Goal: Find specific page/section: Find specific page/section

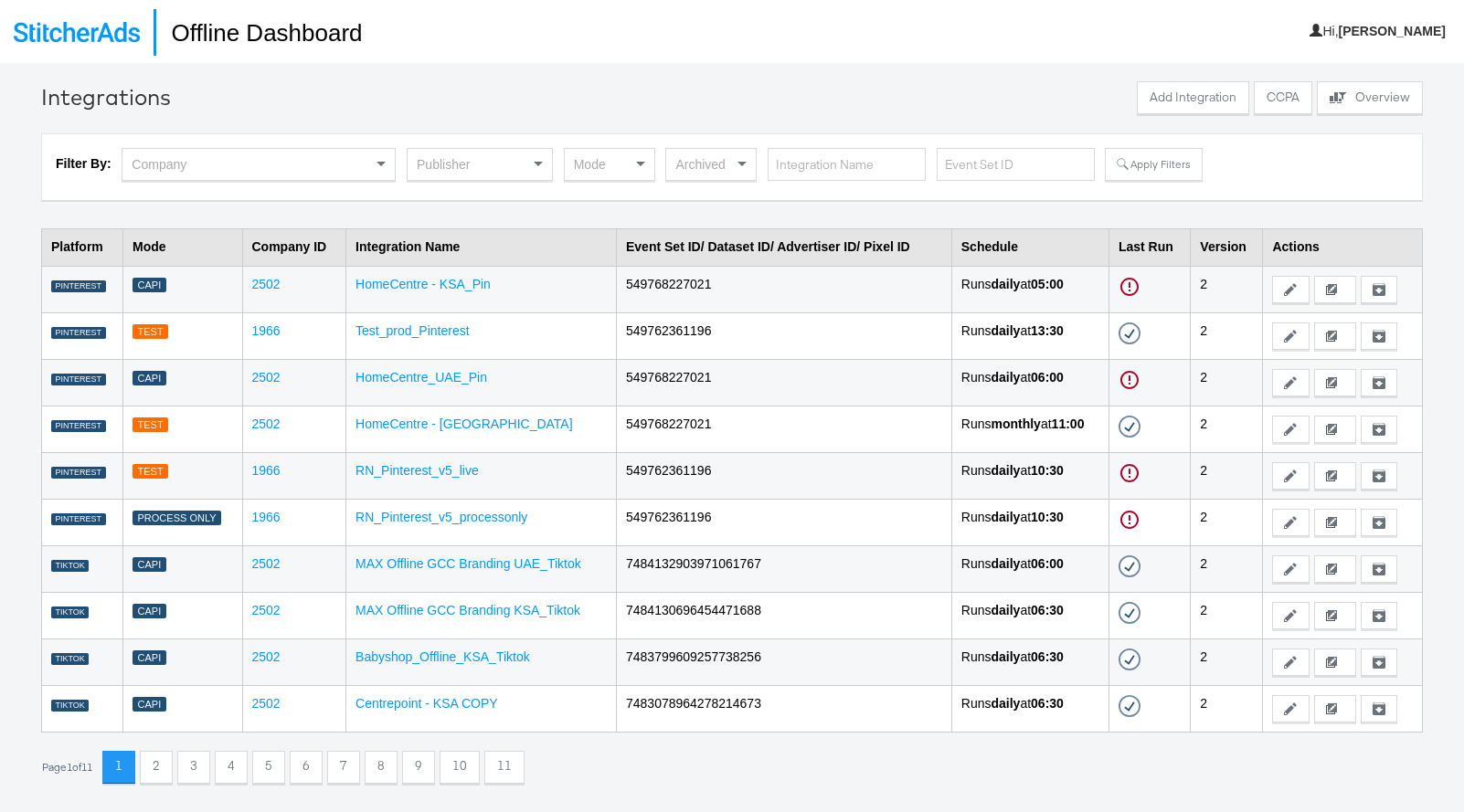
click at [698, 163] on div "Archived" at bounding box center [711, 164] width 90 height 31
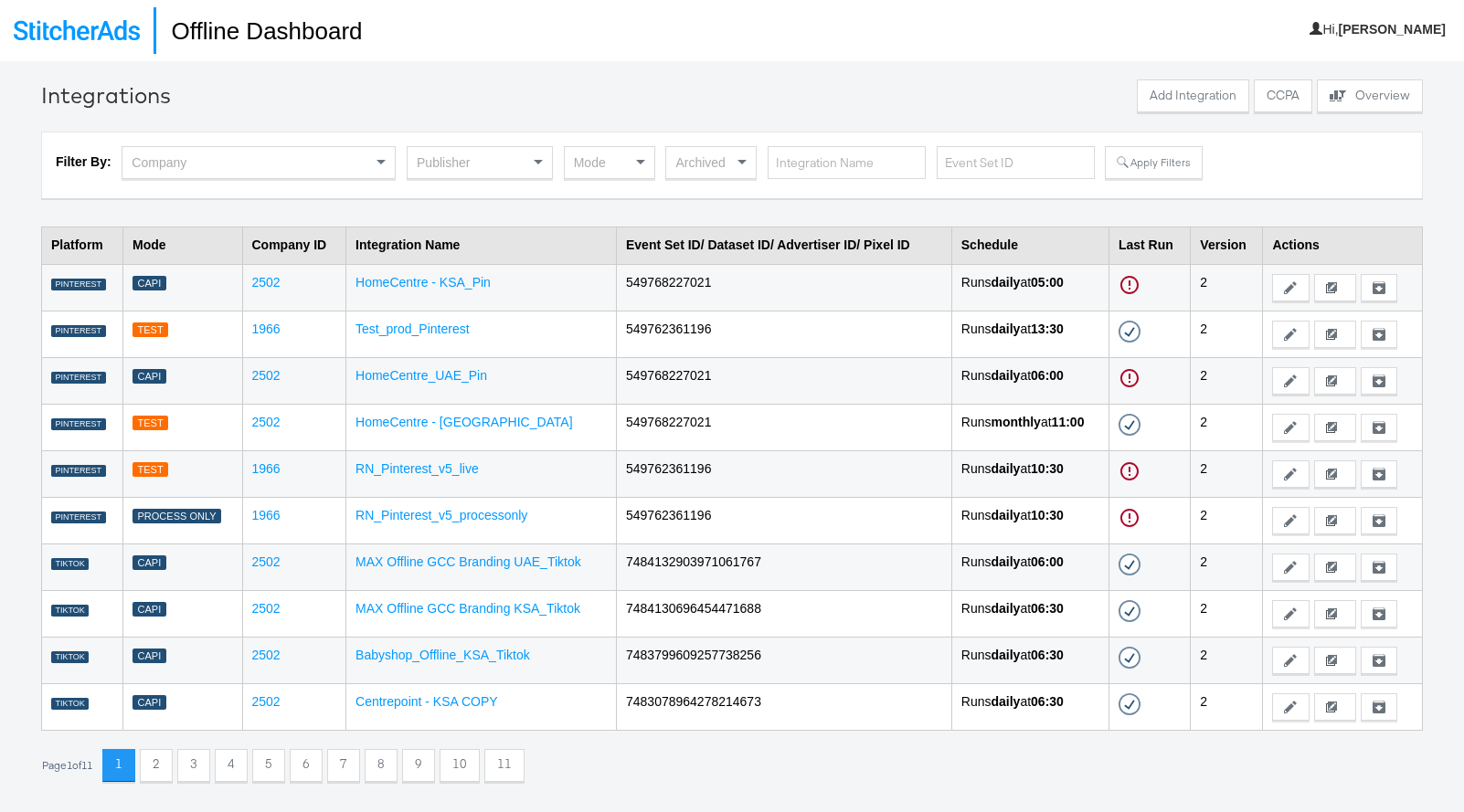
click at [724, 134] on div "Filter By: Company Publisher Mode Archived Apply Filters" at bounding box center [732, 164] width 1381 height 67
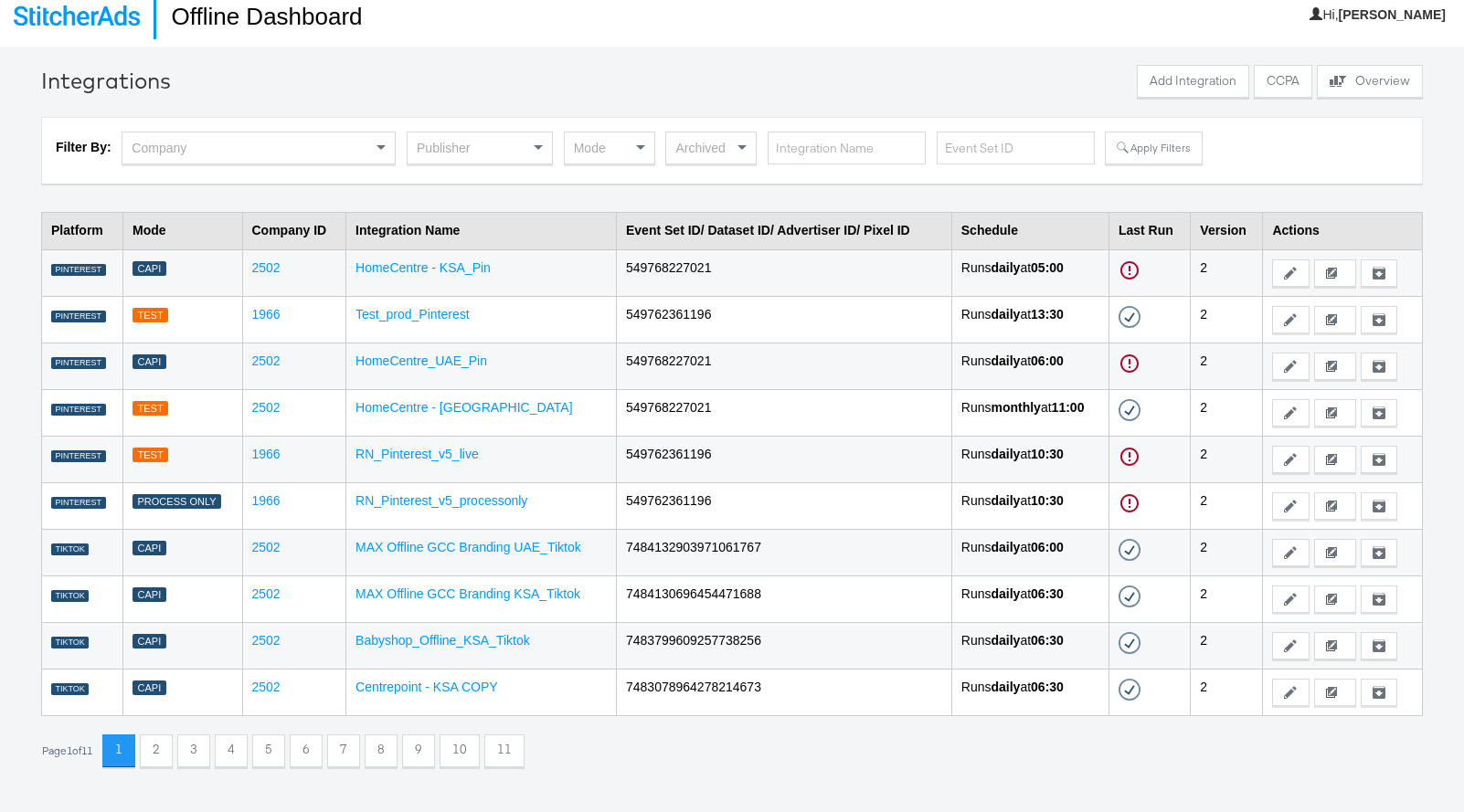
scroll to position [0, 0]
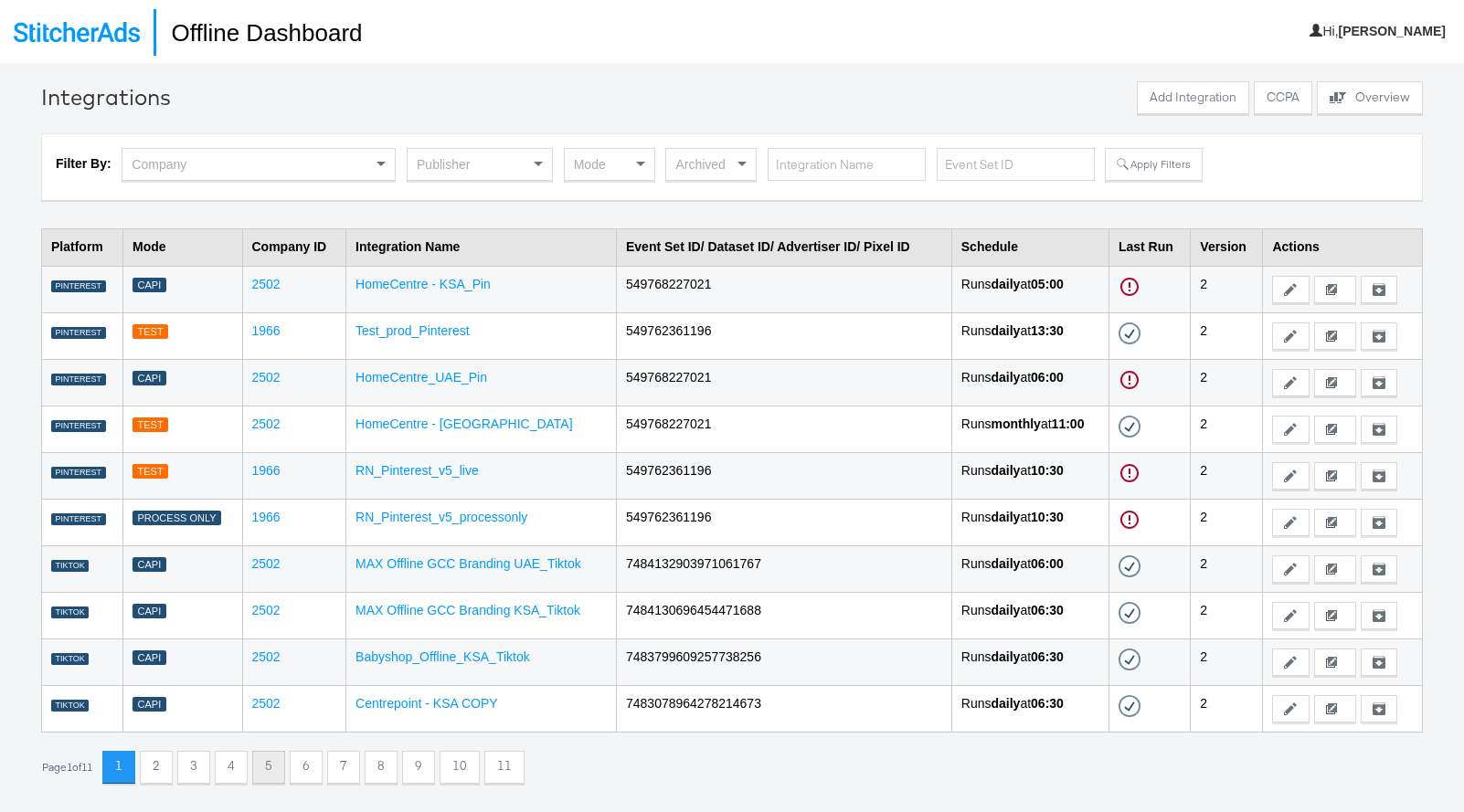
click at [266, 769] on button "5" at bounding box center [268, 768] width 33 height 33
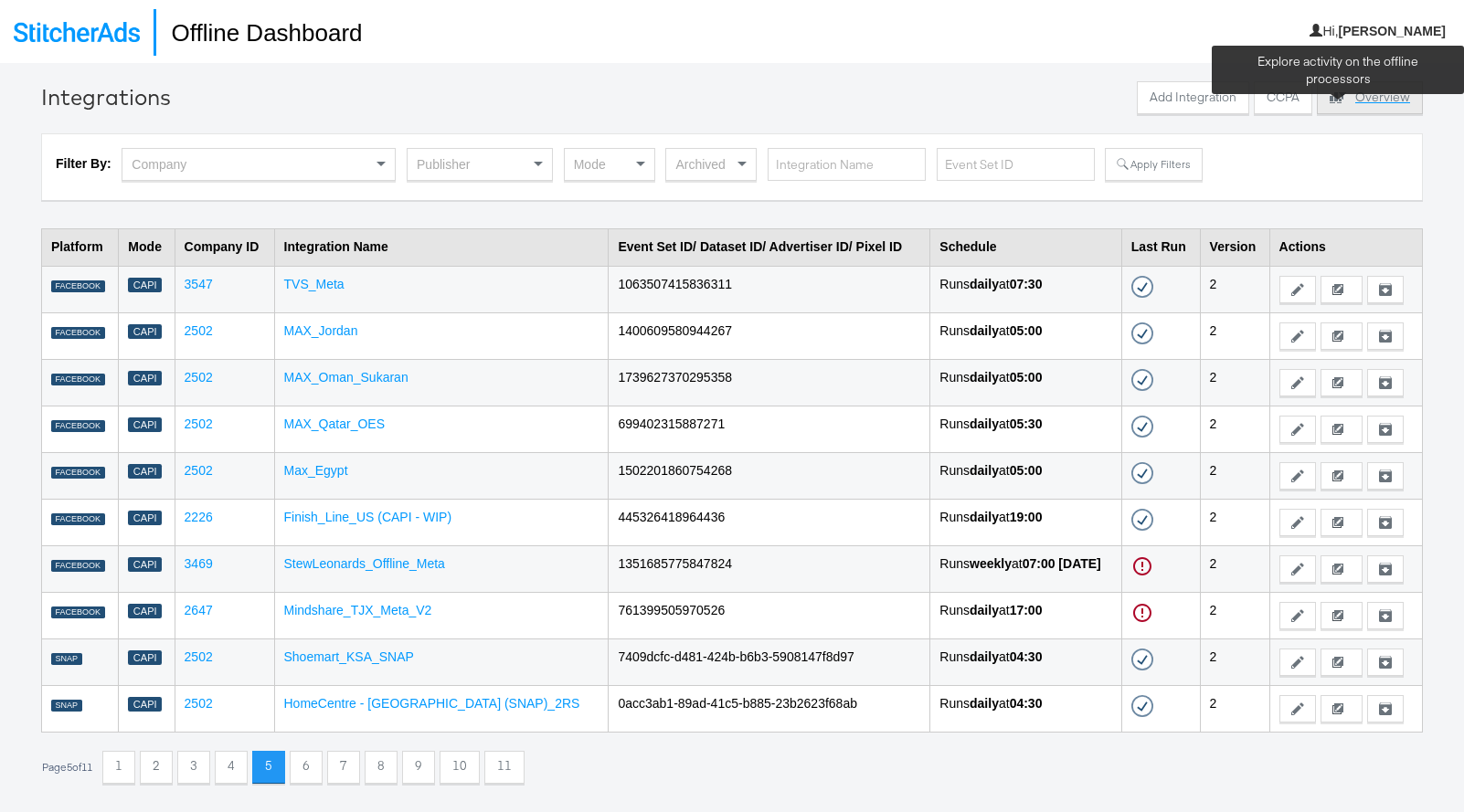
click at [1344, 95] on icon at bounding box center [1338, 97] width 18 height 18
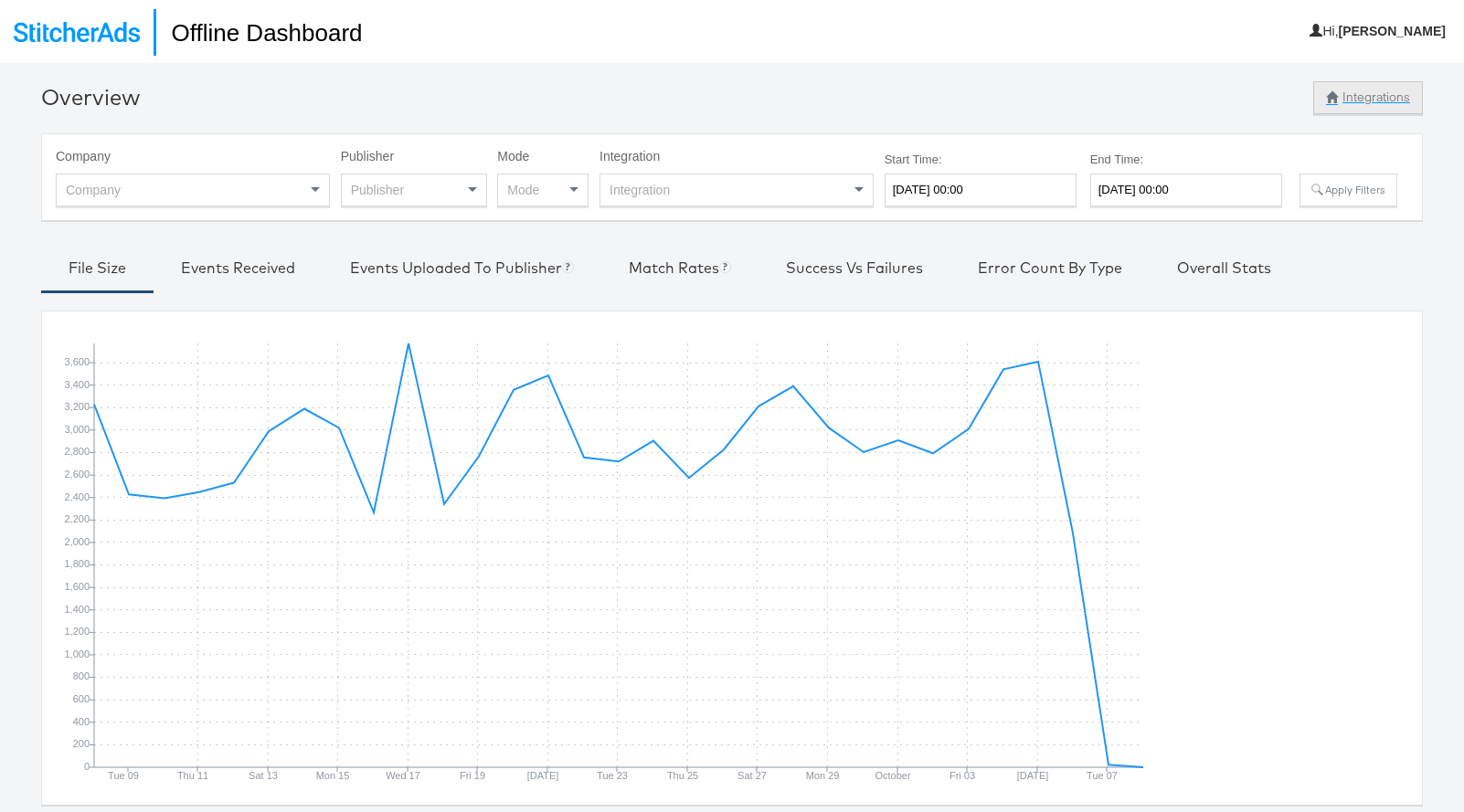
click at [1364, 98] on button "Integrations" at bounding box center [1367, 98] width 110 height 33
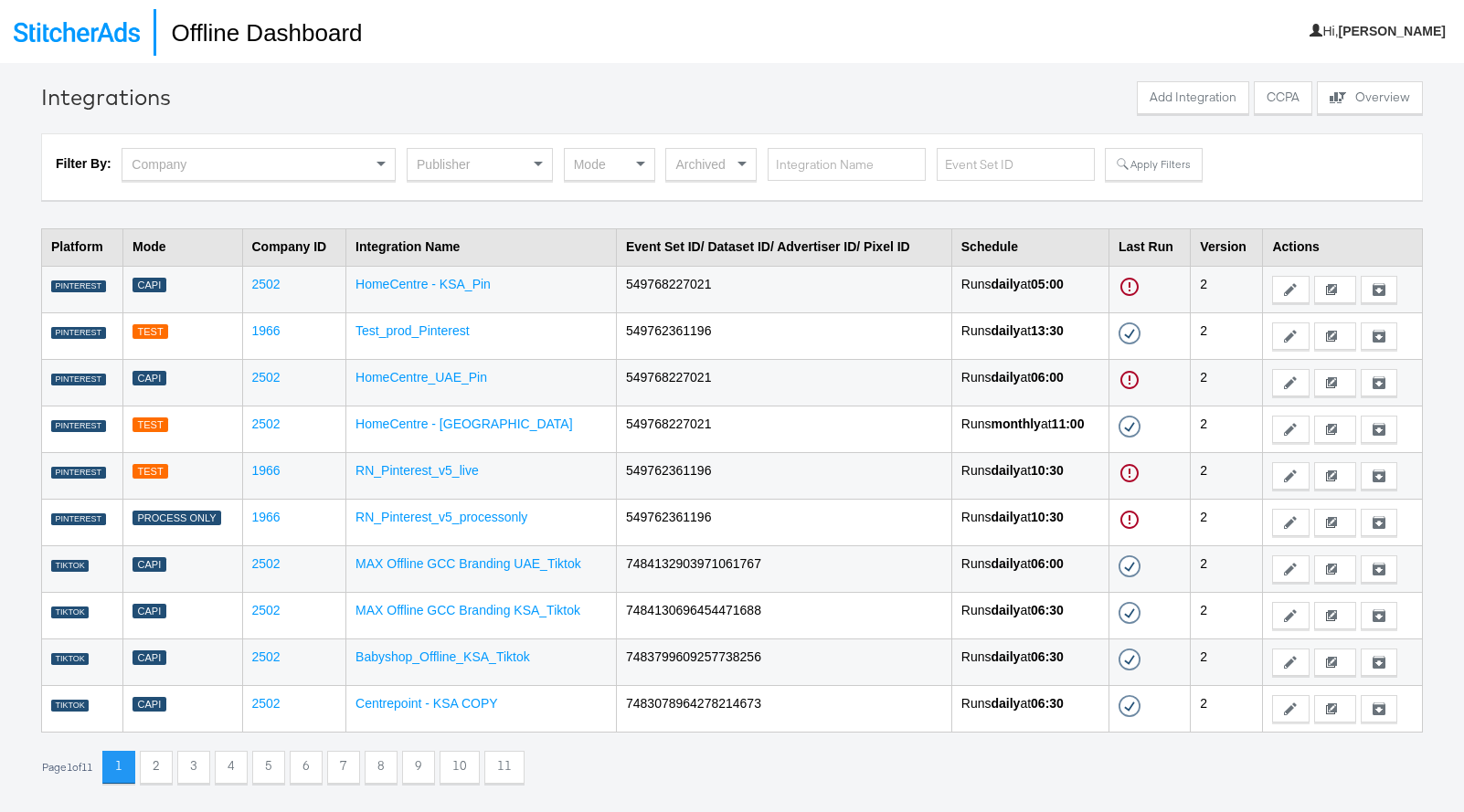
scroll to position [1, 0]
